Goal: Task Accomplishment & Management: Manage account settings

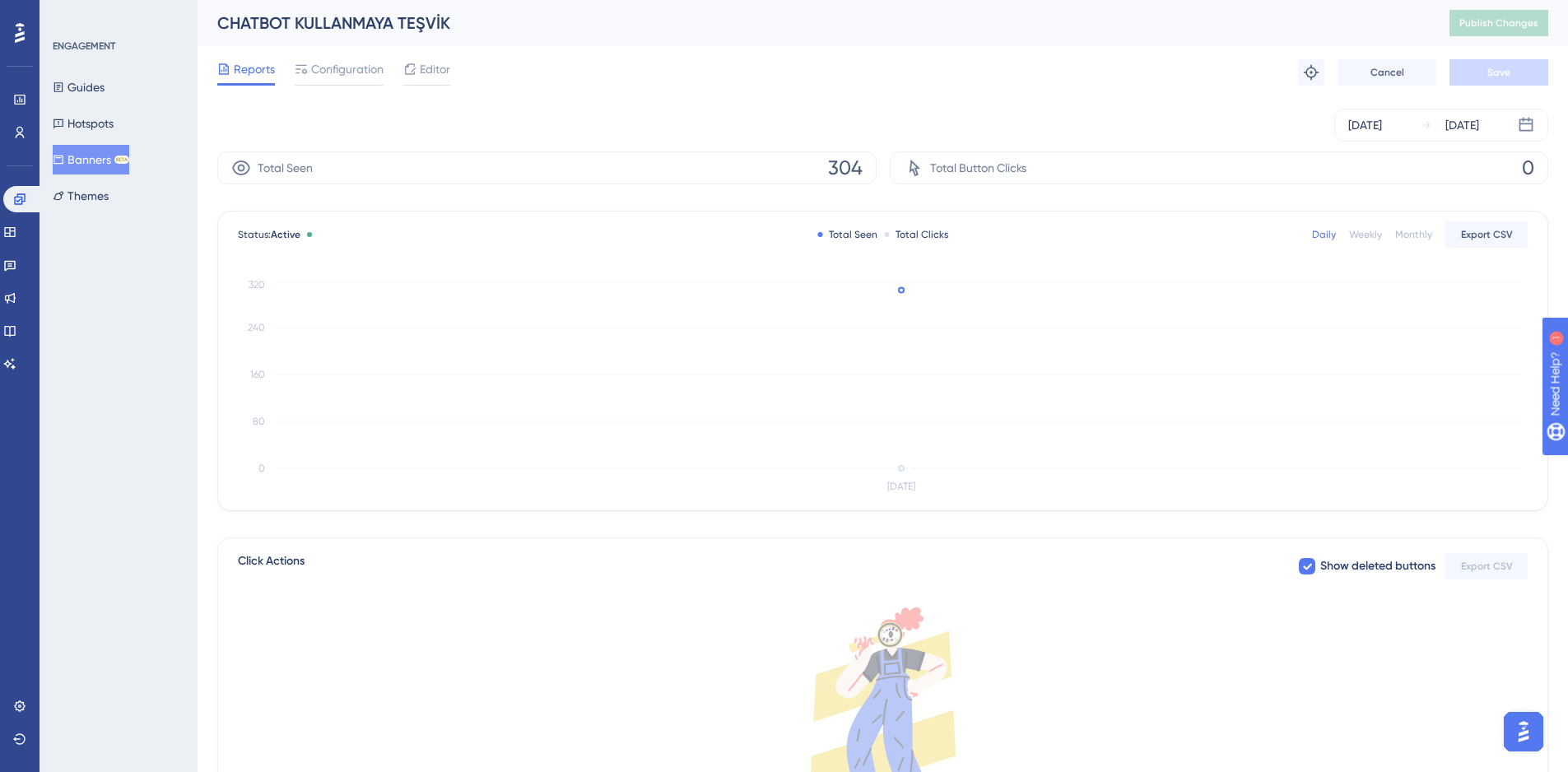
drag, startPoint x: 0, startPoint y: 0, endPoint x: 284, endPoint y: 102, distance: 301.8
click at [98, 165] on button "Banners BETA" at bounding box center [91, 159] width 76 height 29
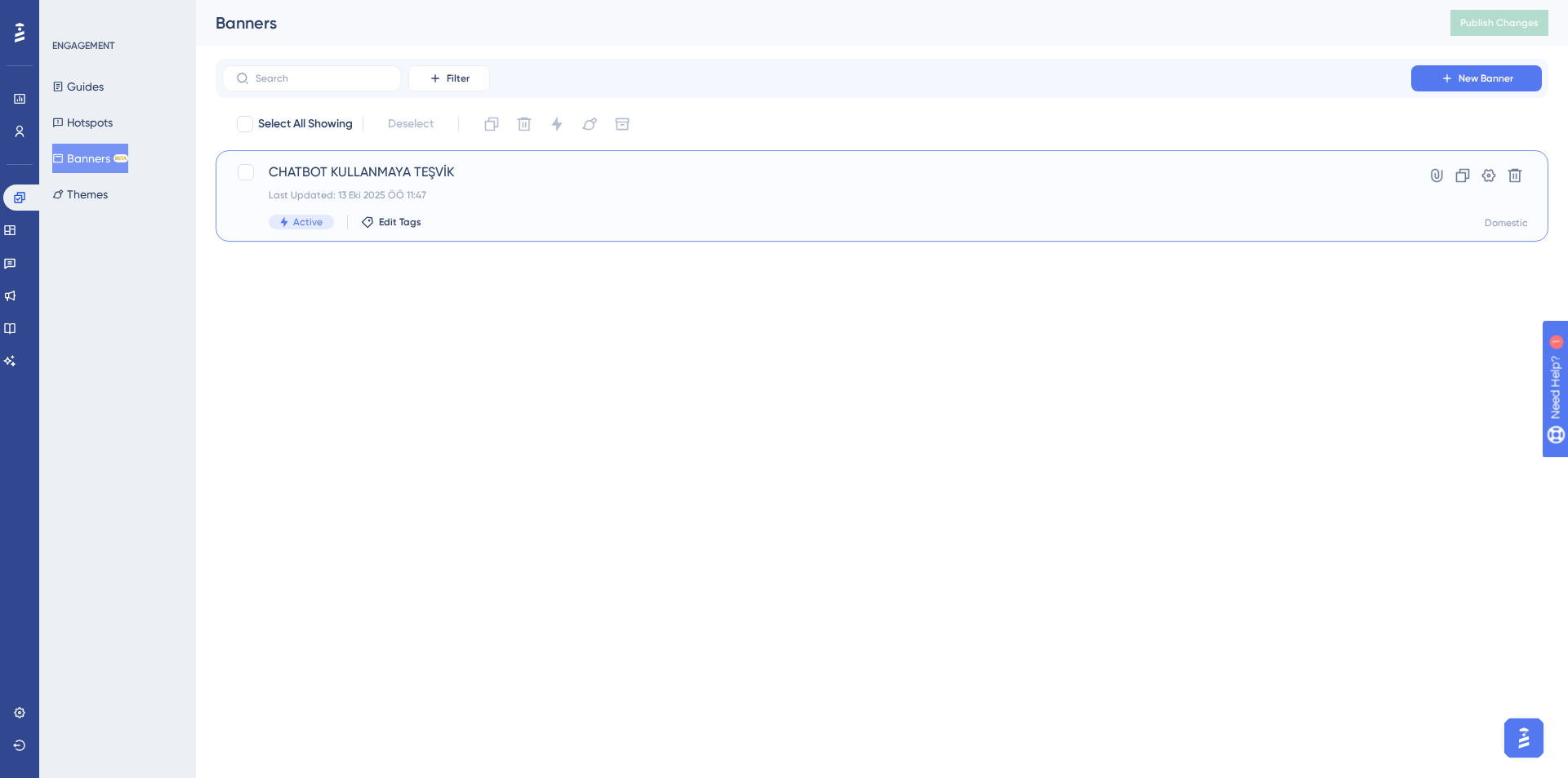
click at [617, 194] on div "Last Updated: 13 Eki 2025 ÖÖ 11:47" at bounding box center [817, 194] width 1096 height 13
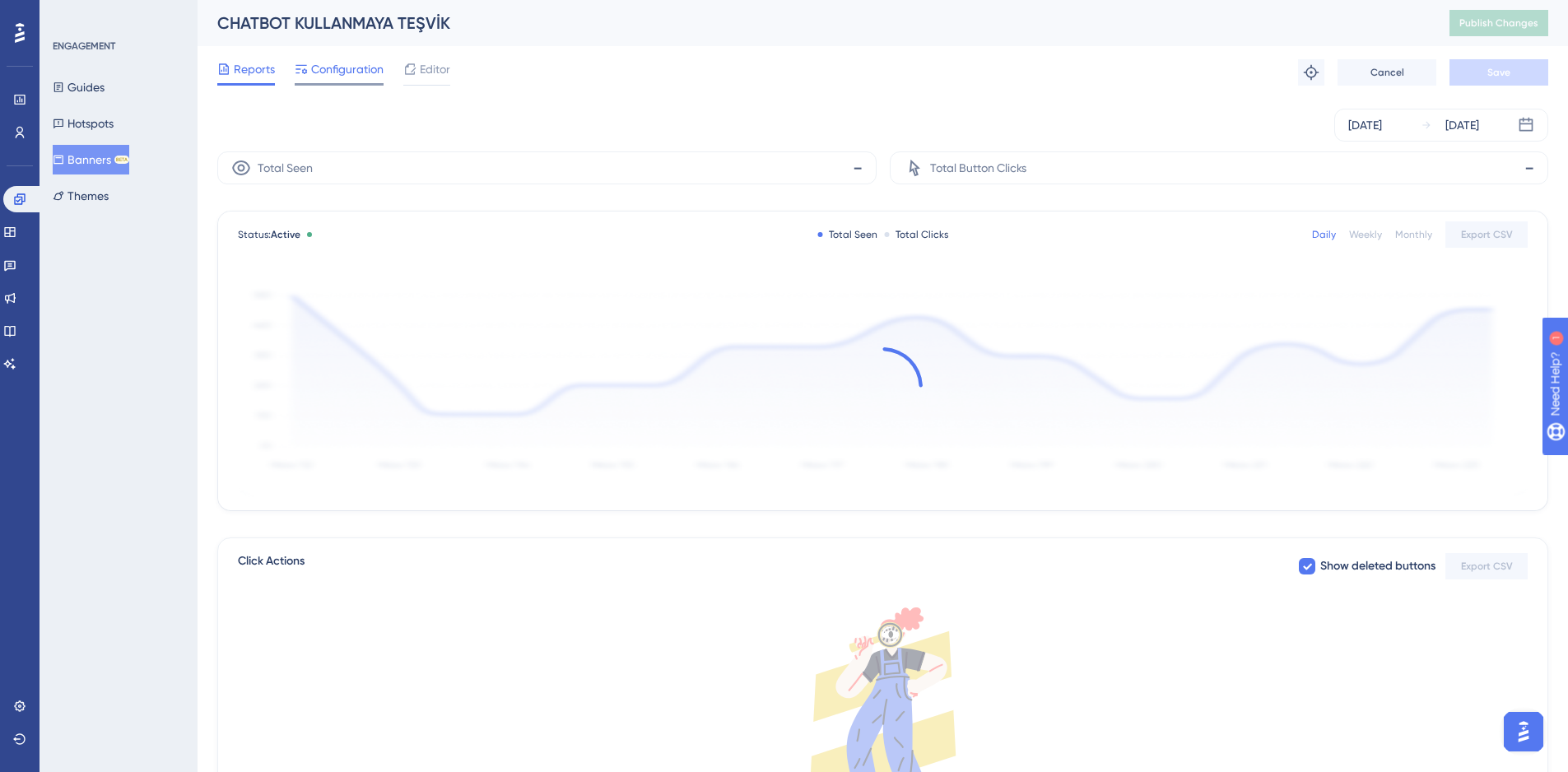
click at [328, 70] on span "Configuration" at bounding box center [347, 69] width 72 height 20
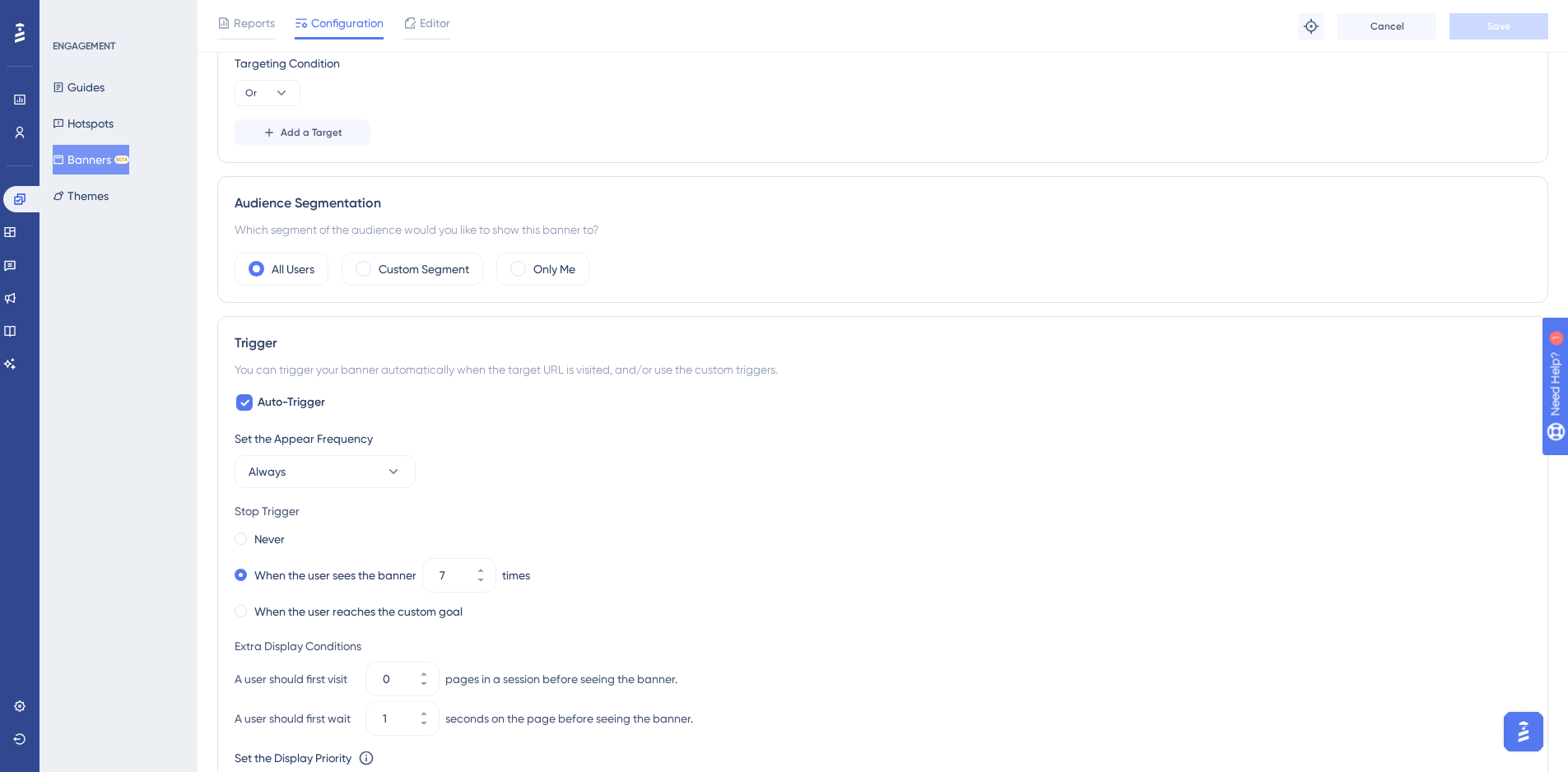
scroll to position [479, 0]
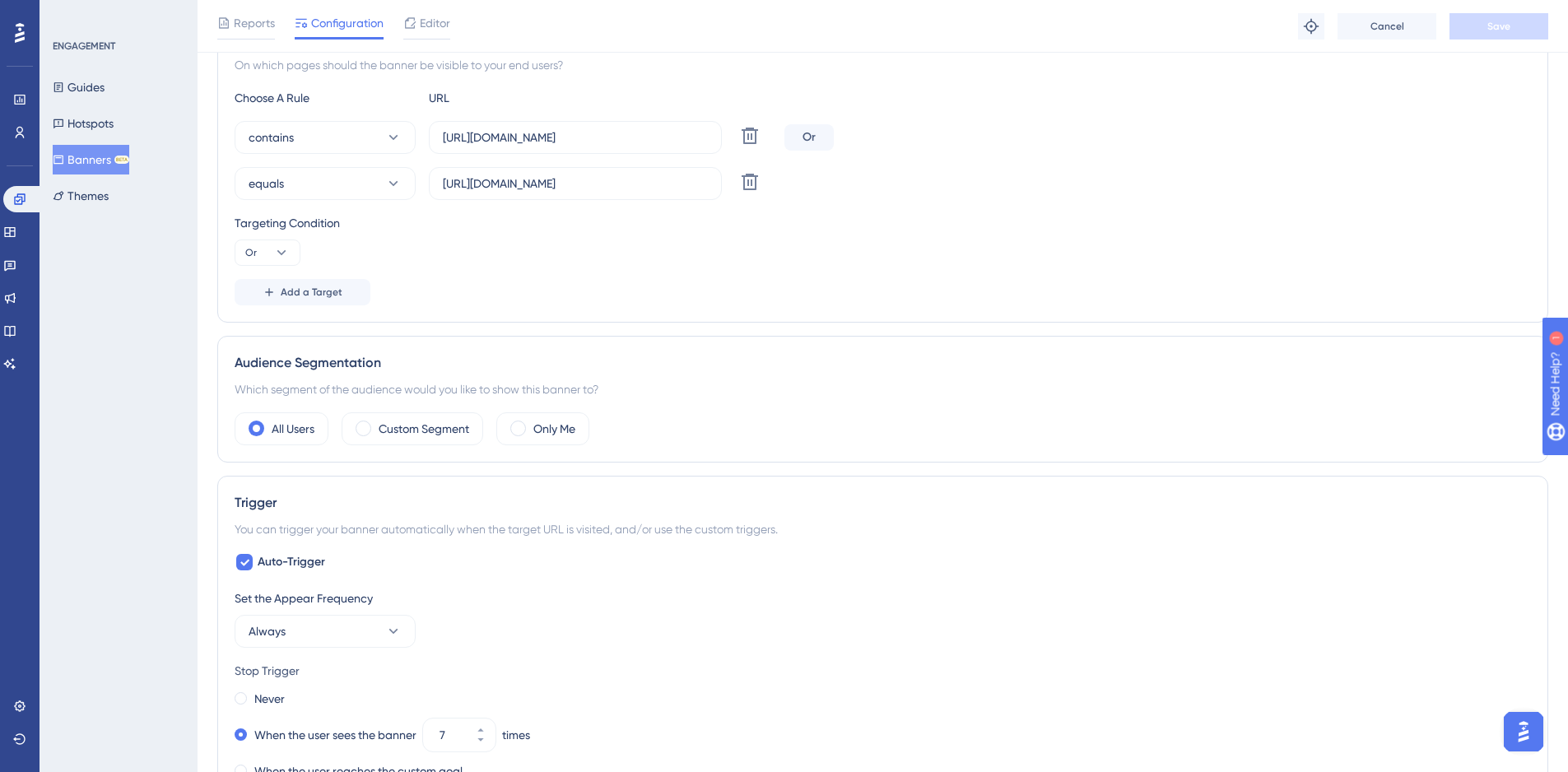
drag, startPoint x: 1202, startPoint y: 518, endPoint x: 1233, endPoint y: 483, distance: 46.8
click at [1202, 517] on div "Trigger You can trigger your banner automatically when the target URL is visite…" at bounding box center [883, 752] width 1331 height 551
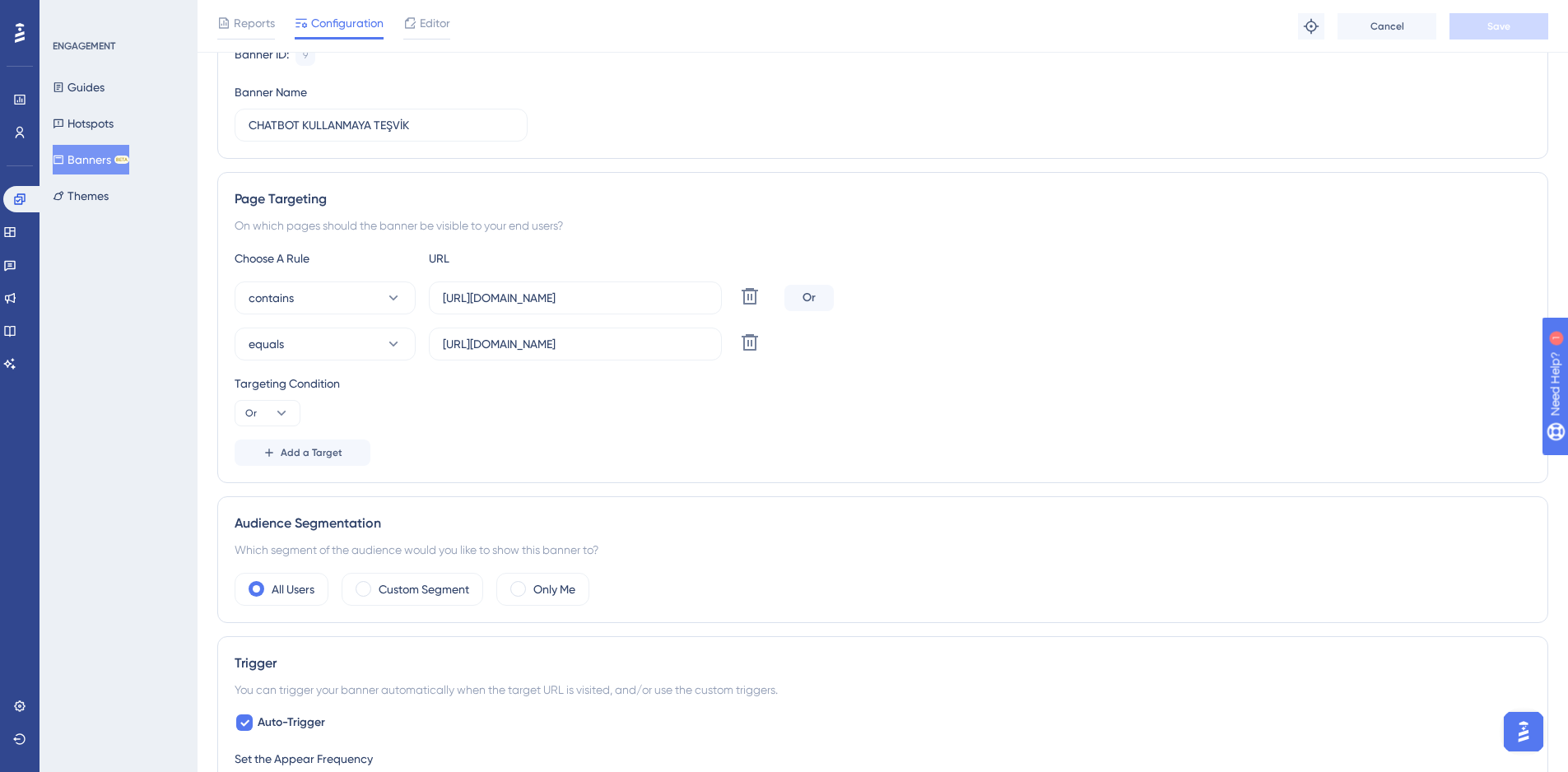
scroll to position [0, 0]
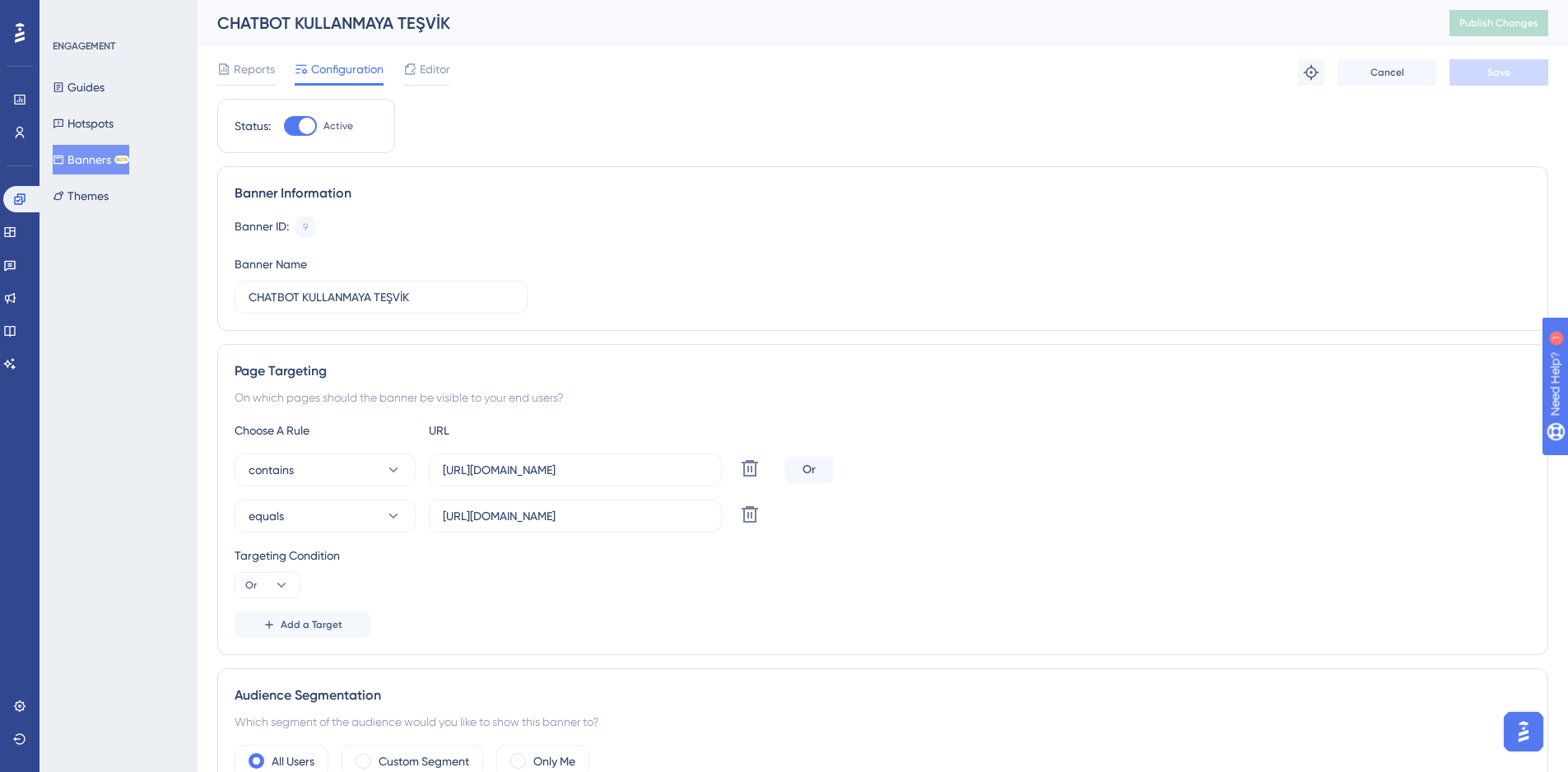
click at [1260, 422] on div "Choose A Rule URL" at bounding box center [882, 430] width 1297 height 20
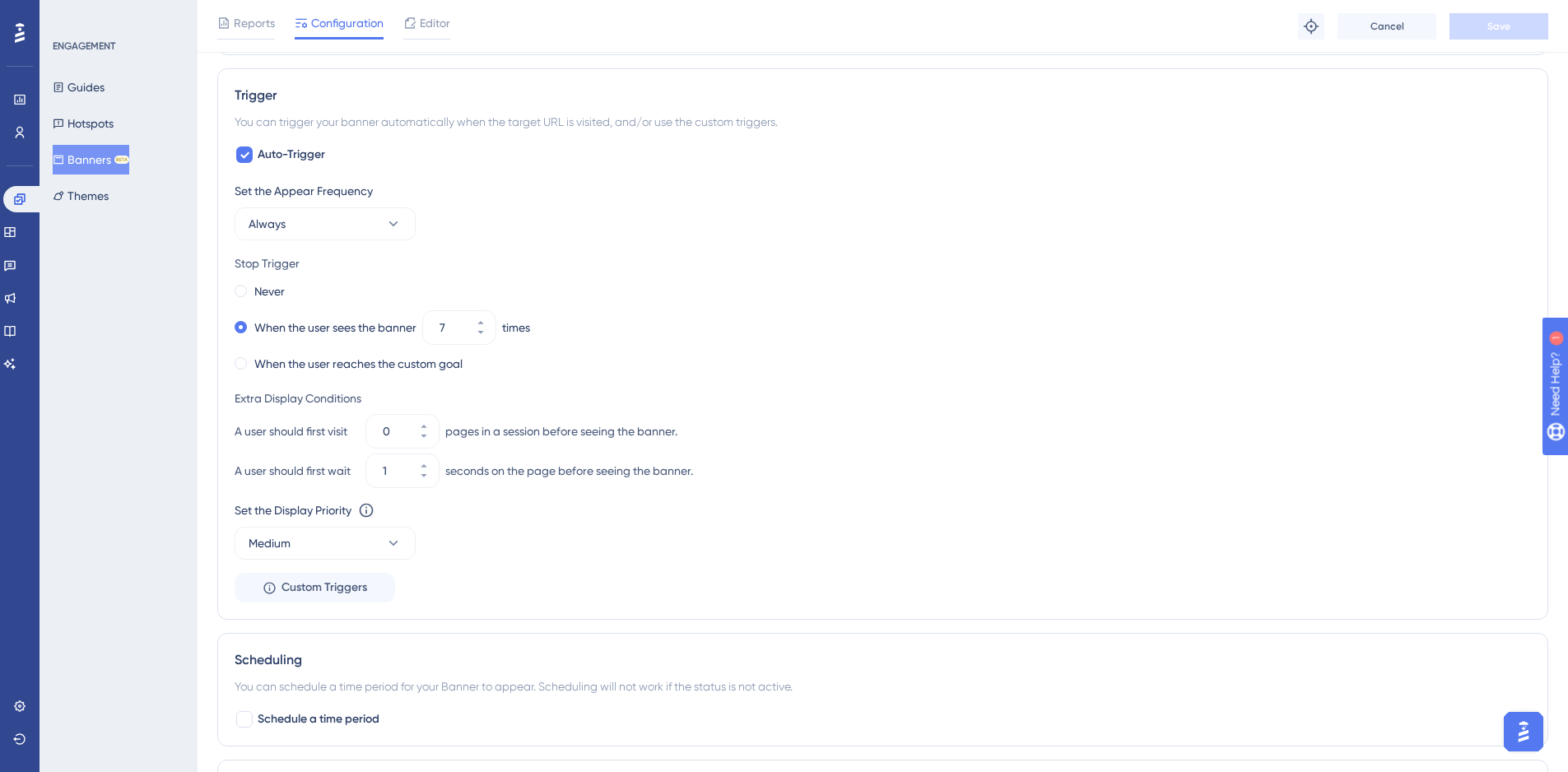
scroll to position [745, 0]
click at [366, 233] on button "Always" at bounding box center [325, 226] width 181 height 33
click at [490, 197] on div "Set the Appear Frequency" at bounding box center [882, 193] width 1297 height 20
click at [425, 427] on icon at bounding box center [423, 428] width 10 height 10
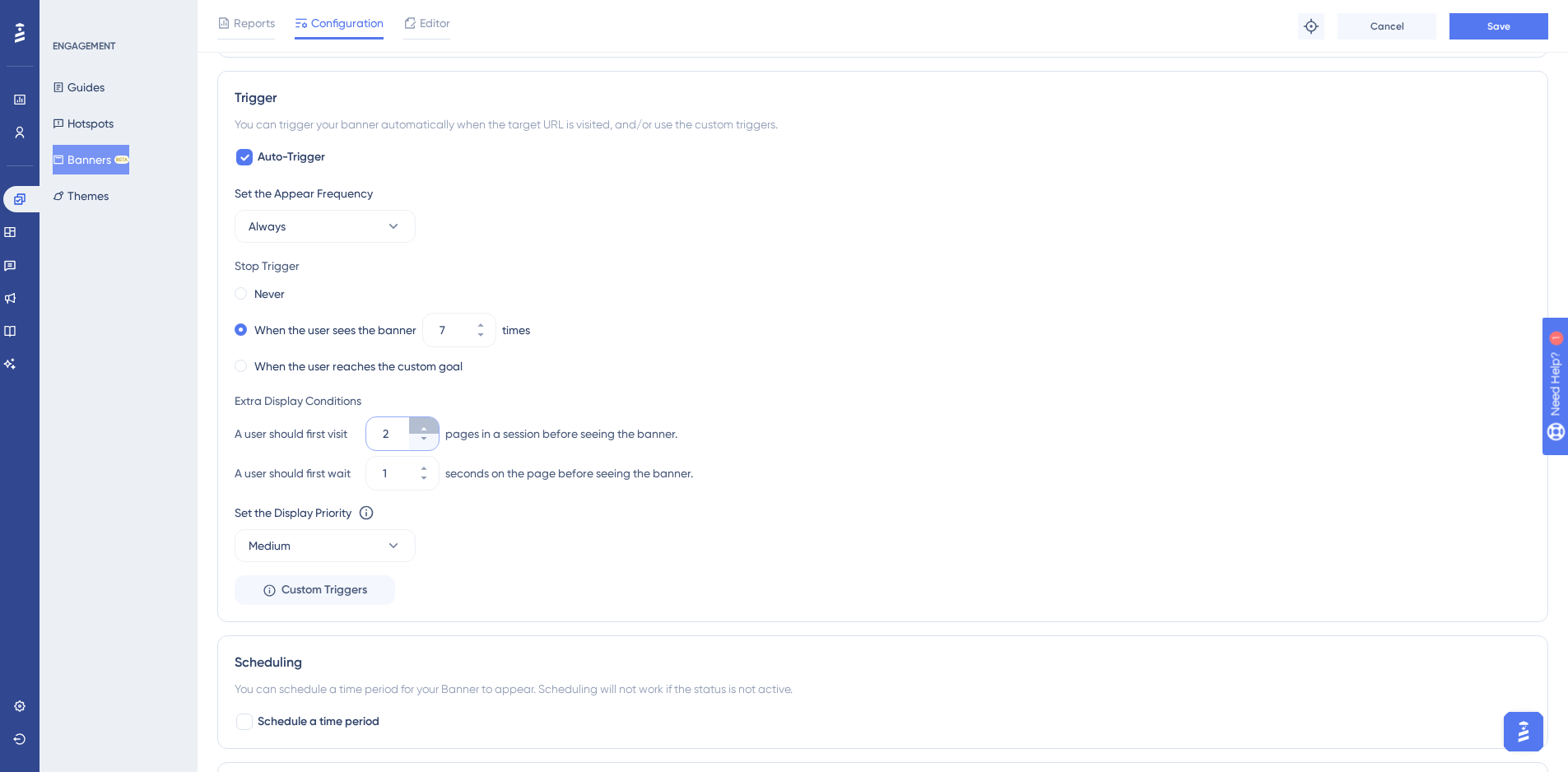
click at [425, 427] on icon at bounding box center [423, 428] width 10 height 10
click at [420, 445] on button "4" at bounding box center [423, 442] width 29 height 17
click at [420, 445] on button "3" at bounding box center [423, 442] width 29 height 17
click at [420, 445] on button "2" at bounding box center [423, 442] width 29 height 17
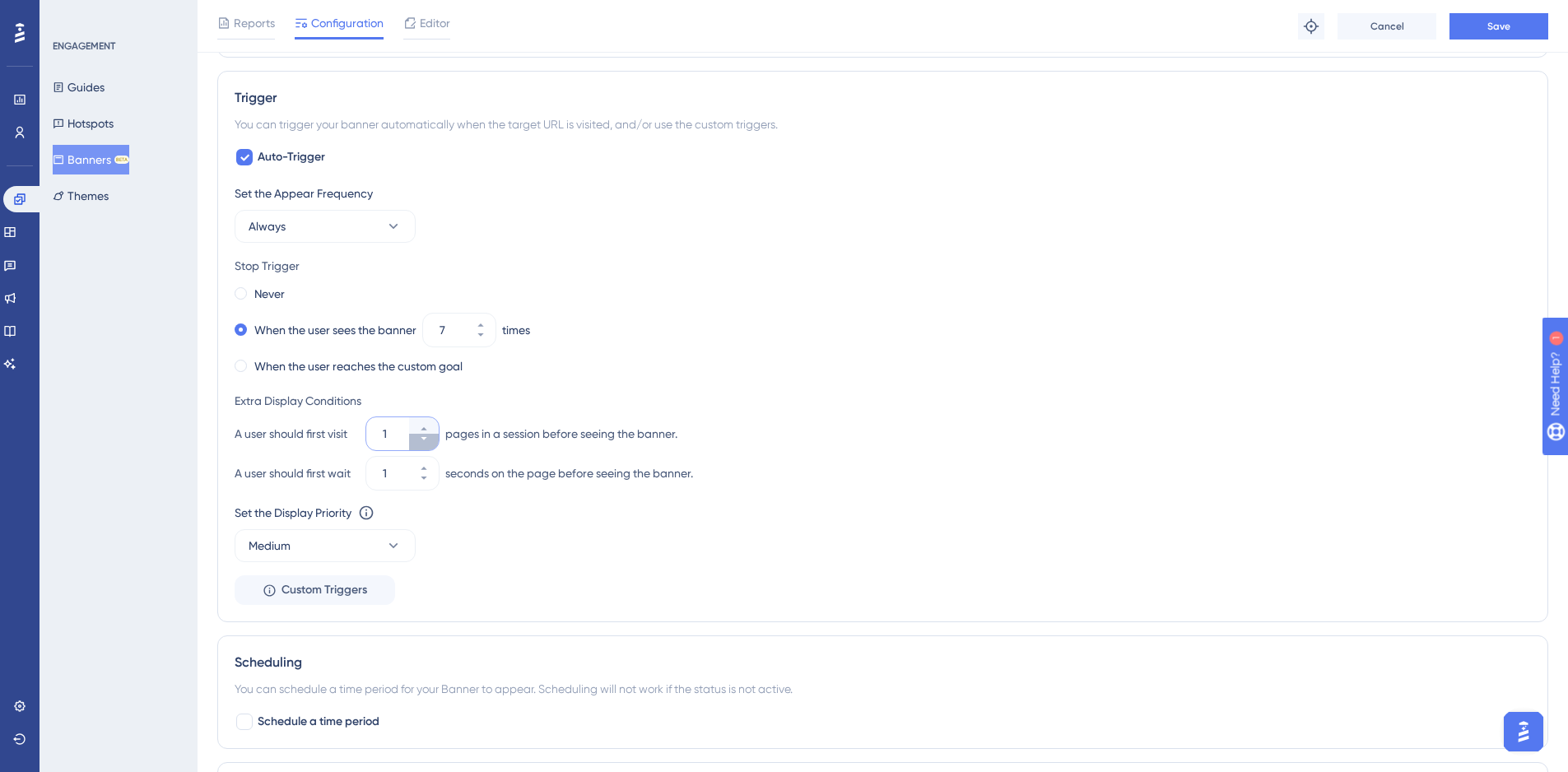
click at [420, 445] on button "1" at bounding box center [423, 442] width 29 height 17
type input "0"
click at [423, 471] on icon at bounding box center [423, 468] width 10 height 10
click at [426, 470] on icon at bounding box center [423, 468] width 10 height 10
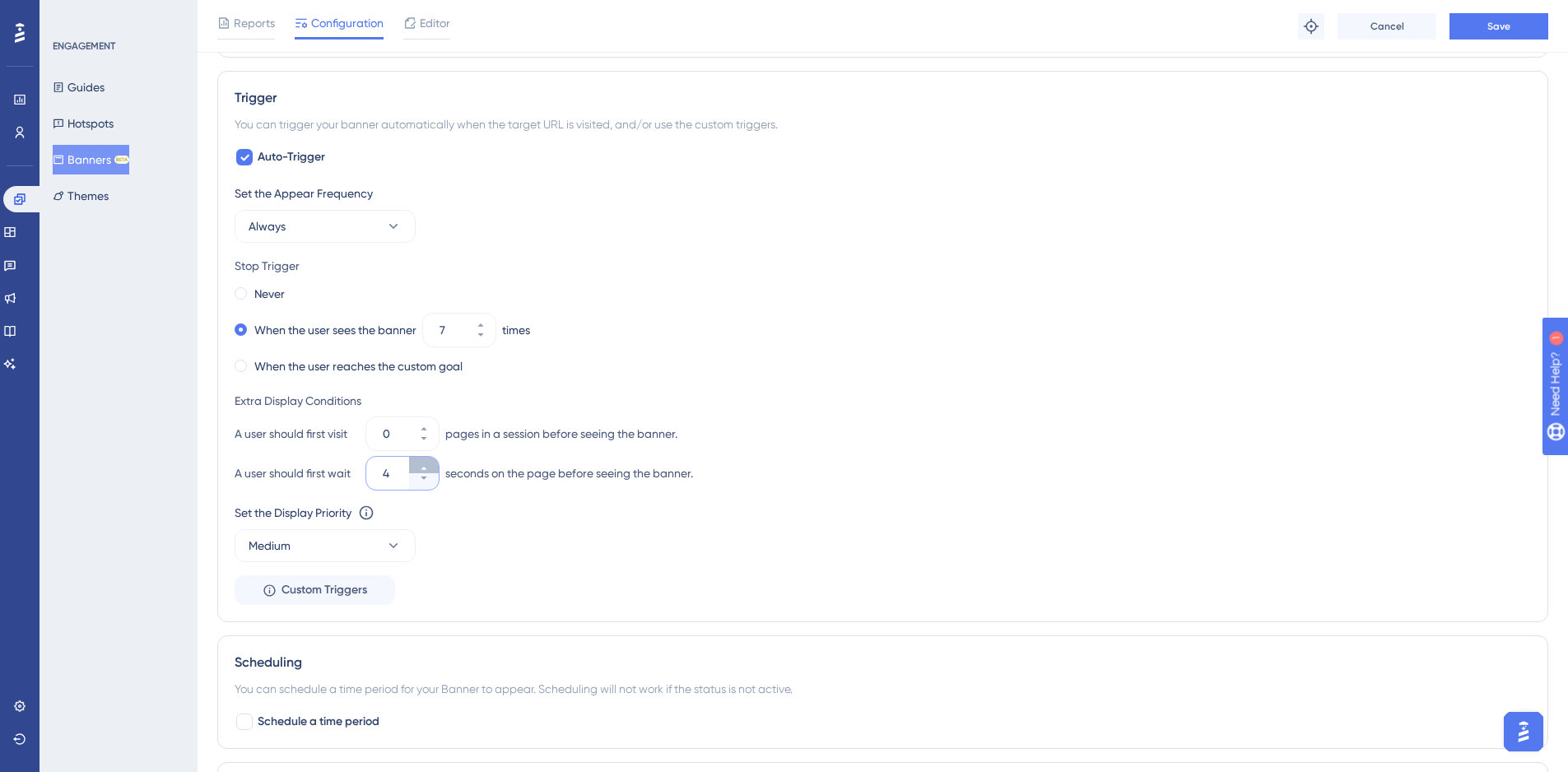
click at [425, 470] on icon at bounding box center [423, 468] width 10 height 10
type input "5"
click at [1489, 23] on span "Save" at bounding box center [1499, 25] width 23 height 13
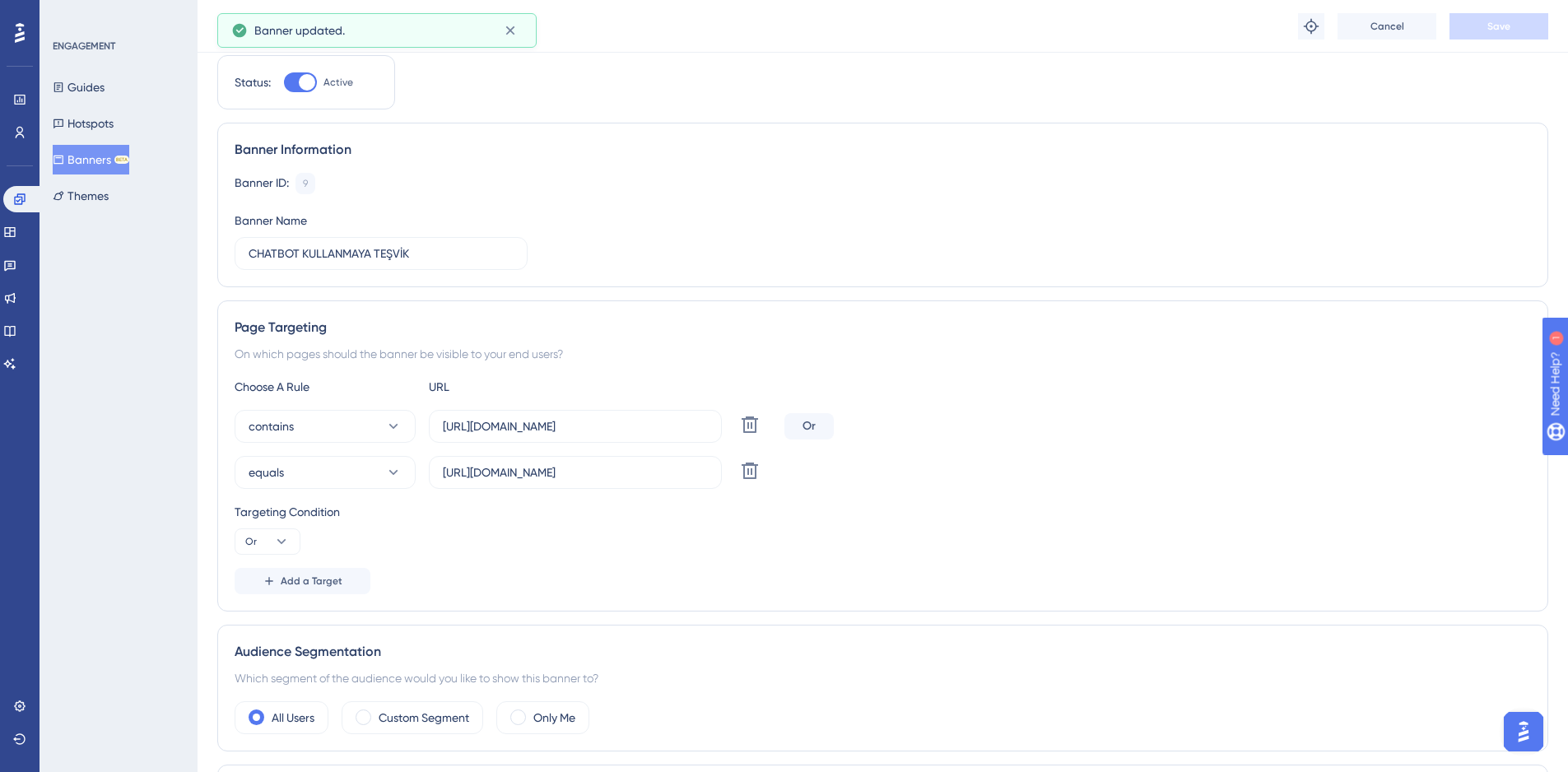
scroll to position [0, 0]
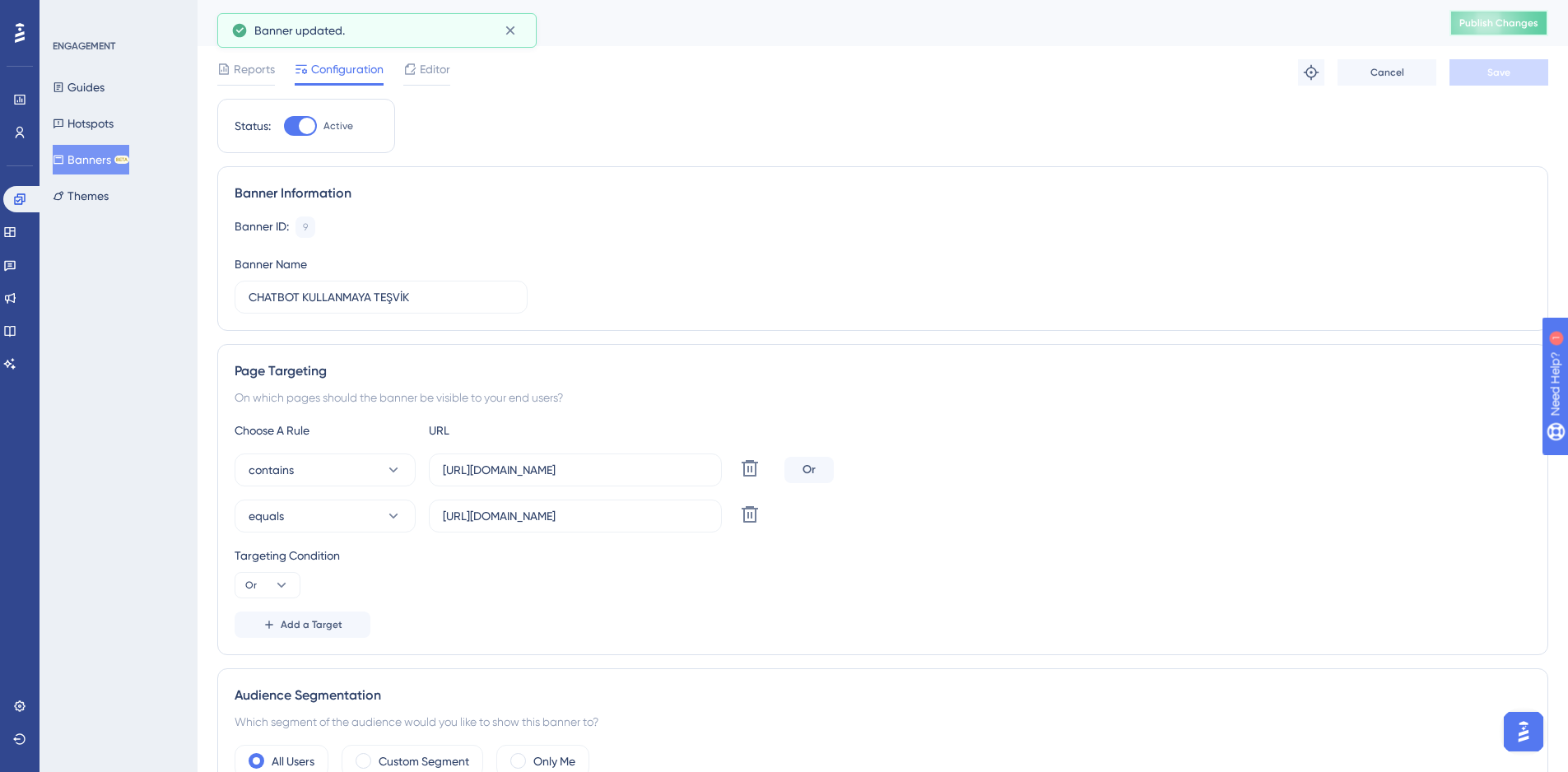
click at [1515, 26] on span "Publish Changes" at bounding box center [1499, 22] width 79 height 13
